Goal: Information Seeking & Learning: Learn about a topic

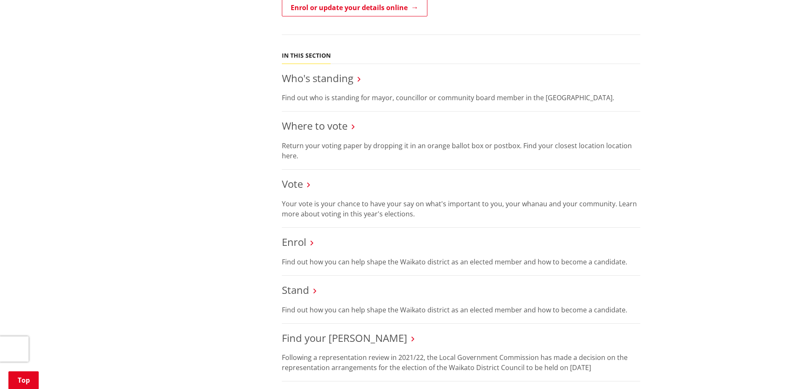
scroll to position [379, 0]
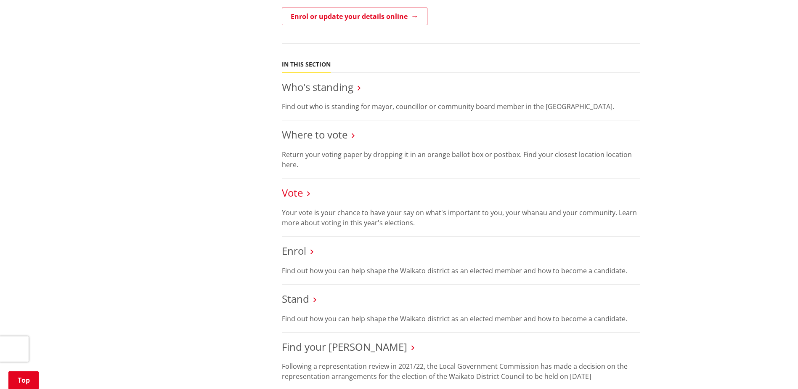
click at [293, 186] on link "Vote" at bounding box center [292, 193] width 21 height 14
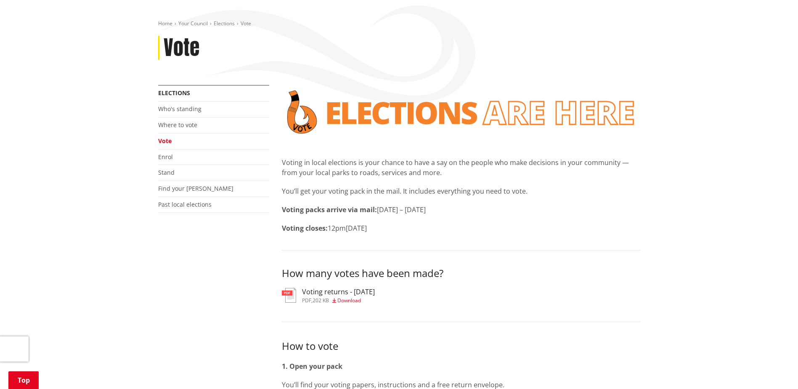
scroll to position [210, 0]
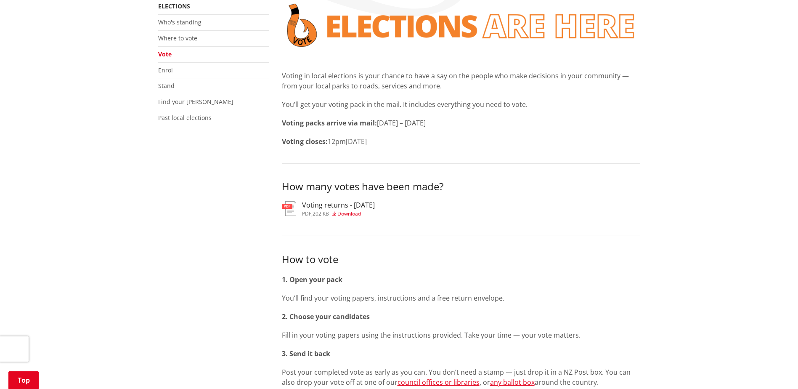
click at [328, 201] on h3 "Voting returns - 3/10/2025" at bounding box center [338, 205] width 73 height 8
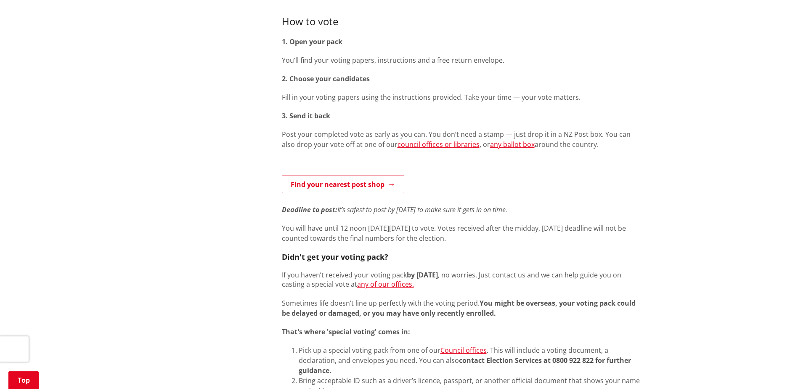
scroll to position [463, 0]
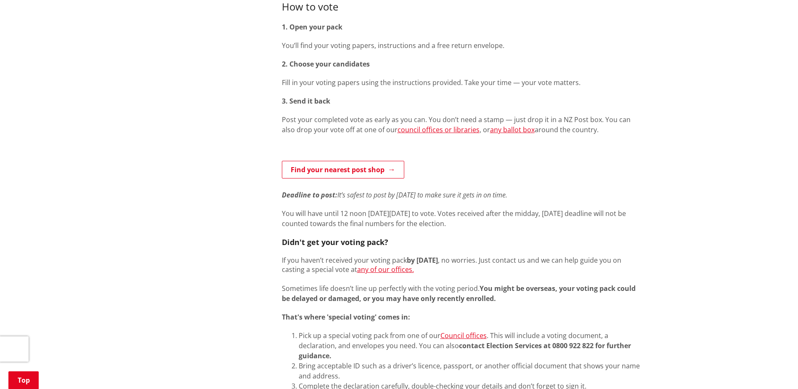
click at [396, 330] on li "Pick up a special voting pack from one of our Council offices . This will inclu…" at bounding box center [470, 345] width 342 height 30
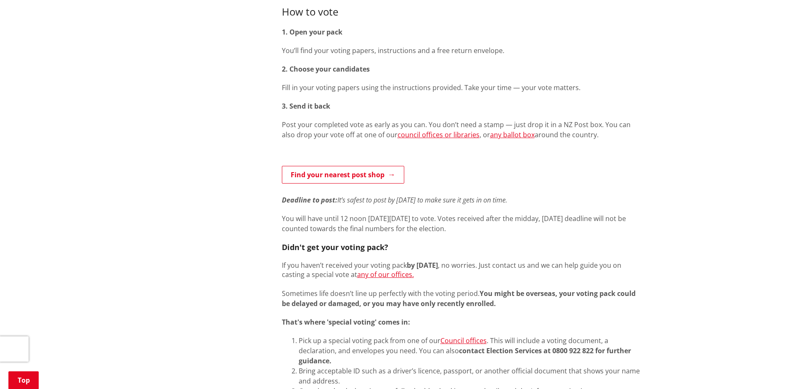
scroll to position [547, 0]
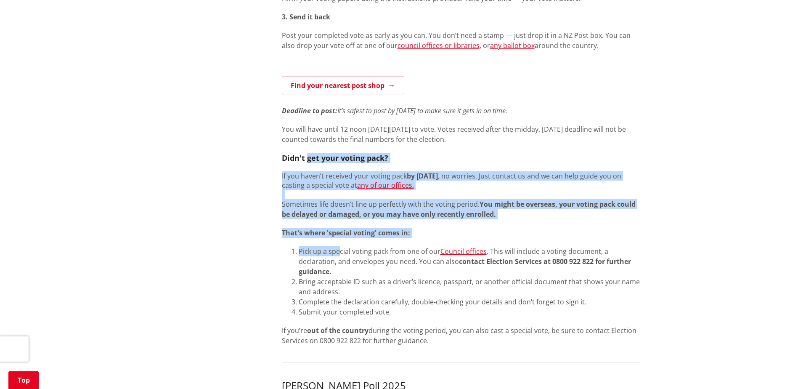
drag, startPoint x: 308, startPoint y: 146, endPoint x: 339, endPoint y: 233, distance: 92.2
click at [339, 233] on div "How to vote 1. Open your pack You’ll find your voting papers, instructions and …" at bounding box center [461, 130] width 358 height 430
click at [339, 246] on li "Pick up a special voting pack from one of our Council offices . This will inclu…" at bounding box center [470, 261] width 342 height 30
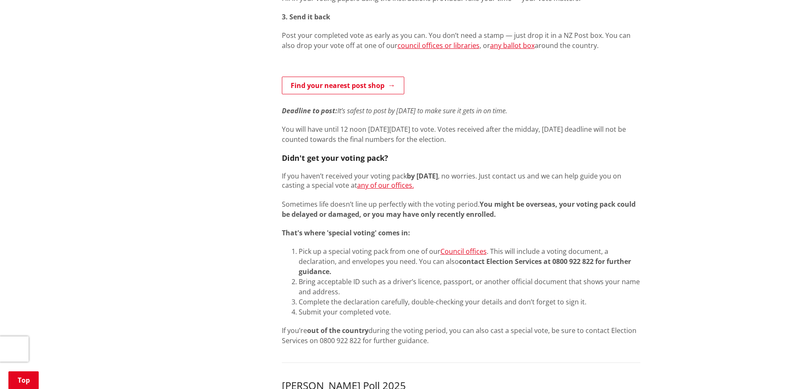
scroll to position [631, 0]
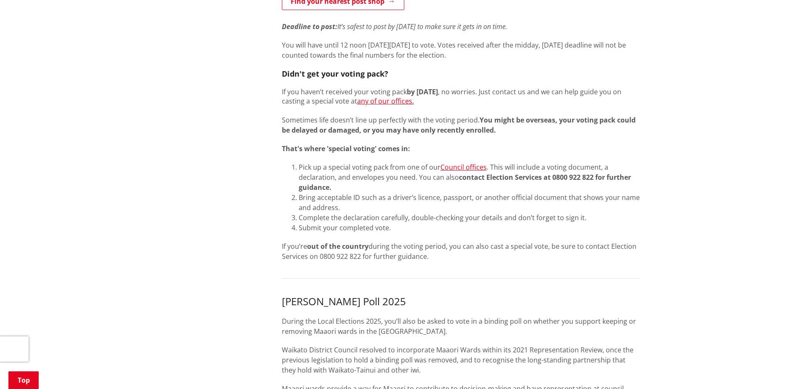
drag, startPoint x: 324, startPoint y: 180, endPoint x: 413, endPoint y: 215, distance: 95.2
click at [413, 215] on ol "Pick up a special voting pack from one of our Council offices . This will inclu…" at bounding box center [461, 197] width 358 height 71
drag, startPoint x: 413, startPoint y: 215, endPoint x: 400, endPoint y: 224, distance: 15.5
click at [404, 222] on div "How to vote 1. Open your pack You’ll find your voting papers, instructions and …" at bounding box center [461, 46] width 358 height 430
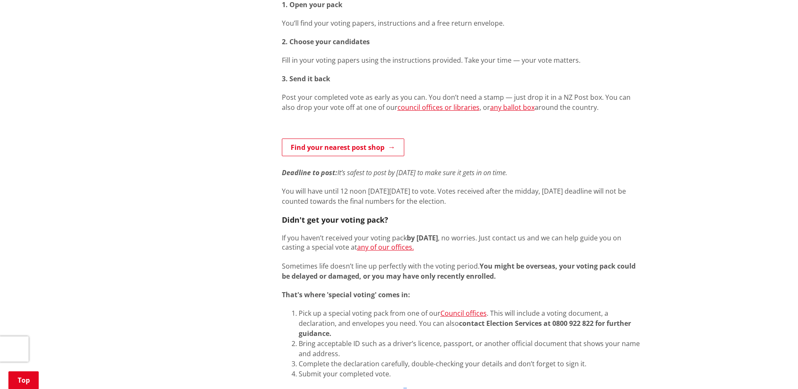
scroll to position [379, 0]
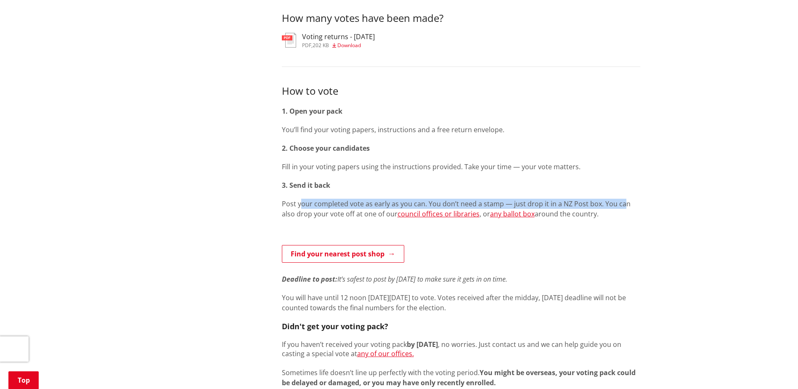
drag, startPoint x: 301, startPoint y: 188, endPoint x: 624, endPoint y: 182, distance: 322.7
click at [624, 182] on div "How to vote 1. Open your pack You’ll find your voting papers, instructions and …" at bounding box center [461, 299] width 358 height 430
click at [623, 183] on div "How to vote 1. Open your pack You’ll find your voting papers, instructions and …" at bounding box center [461, 299] width 358 height 430
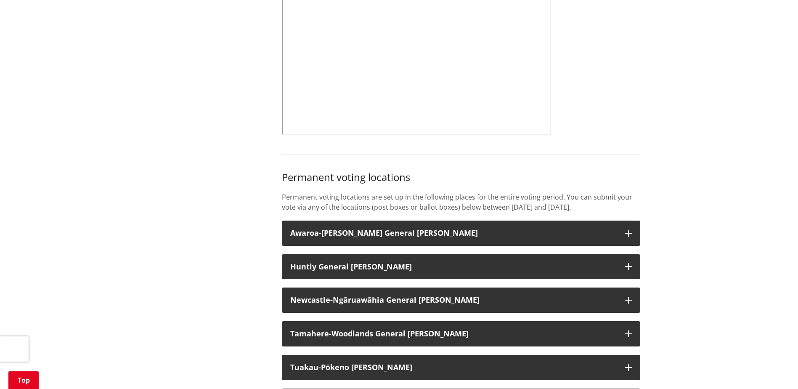
scroll to position [673, 0]
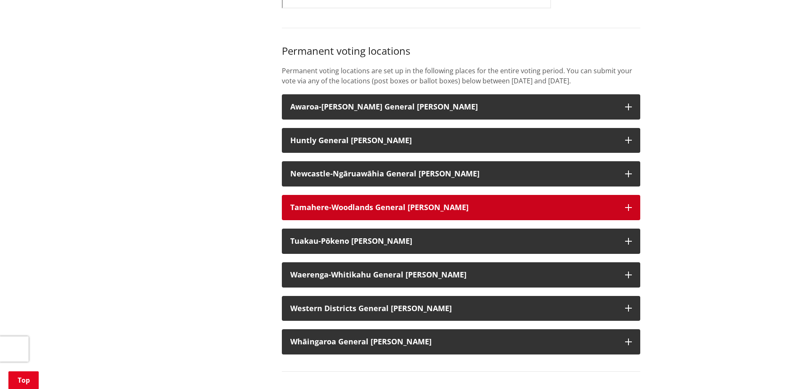
click at [358, 202] on strong "Tamahere-Woodlands General [PERSON_NAME]" at bounding box center [379, 207] width 178 height 10
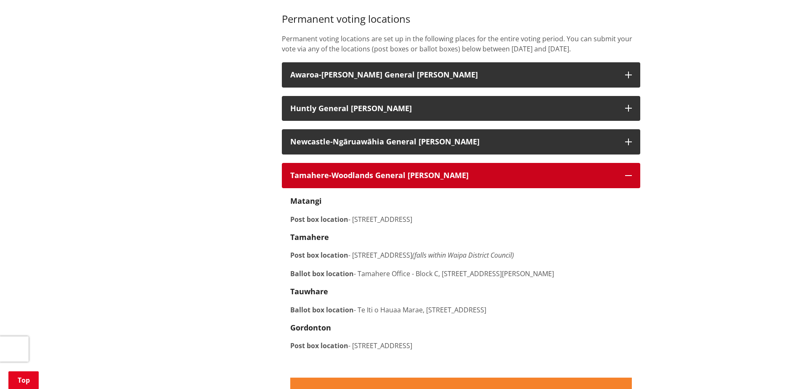
scroll to position [757, 0]
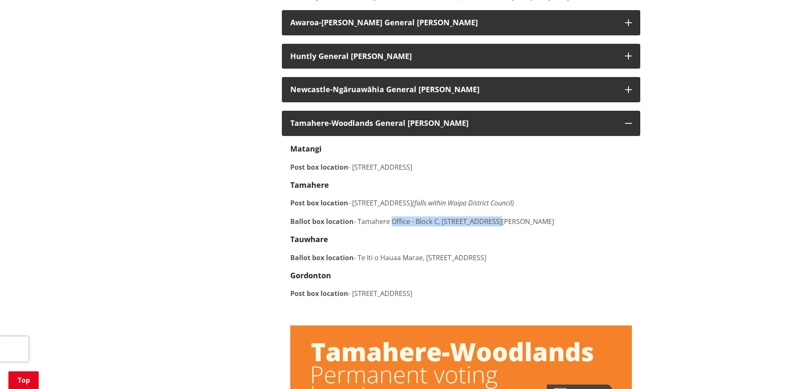
drag, startPoint x: 392, startPoint y: 220, endPoint x: 492, endPoint y: 217, distance: 100.1
click at [492, 217] on p "Ballot box location - Tamahere Office - Block C, Level 1, 65 Devine Road" at bounding box center [461, 221] width 342 height 10
drag, startPoint x: 492, startPoint y: 217, endPoint x: 461, endPoint y: 218, distance: 31.6
click at [461, 218] on p "Ballot box location - Tamahere Office - Block C, Level 1, 65 Devine Road" at bounding box center [461, 221] width 342 height 10
drag, startPoint x: 464, startPoint y: 215, endPoint x: 506, endPoint y: 212, distance: 41.3
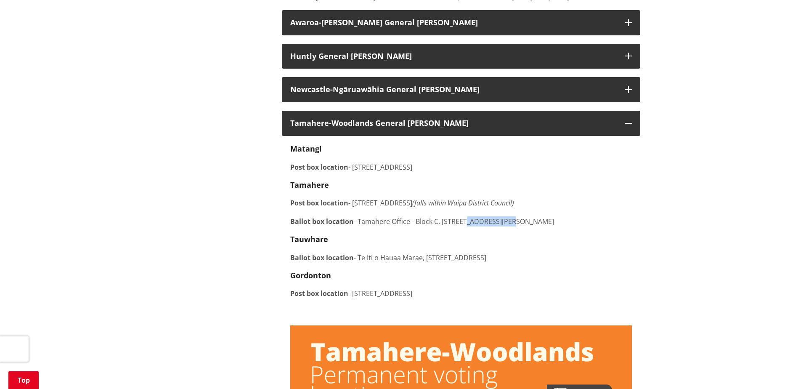
click at [506, 216] on p "Ballot box location - Tamahere Office - Block C, Level 1, 65 Devine Road" at bounding box center [461, 221] width 342 height 10
drag, startPoint x: 506, startPoint y: 212, endPoint x: 419, endPoint y: 209, distance: 86.7
click at [419, 209] on div "Matangi Post box location - 453 Tauwhare Road, Matangi Tamahere Post box locati…" at bounding box center [461, 230] width 342 height 172
